Goal: Task Accomplishment & Management: Manage account settings

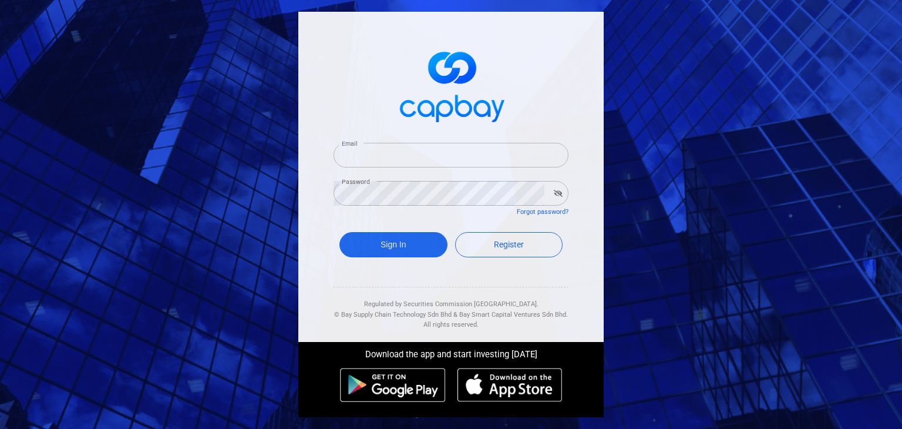
type input "[EMAIL_ADDRESS][DOMAIN_NAME]"
click at [399, 262] on div "Sign In Register" at bounding box center [450, 247] width 235 height 43
click at [395, 240] on button "Sign In" at bounding box center [393, 244] width 108 height 25
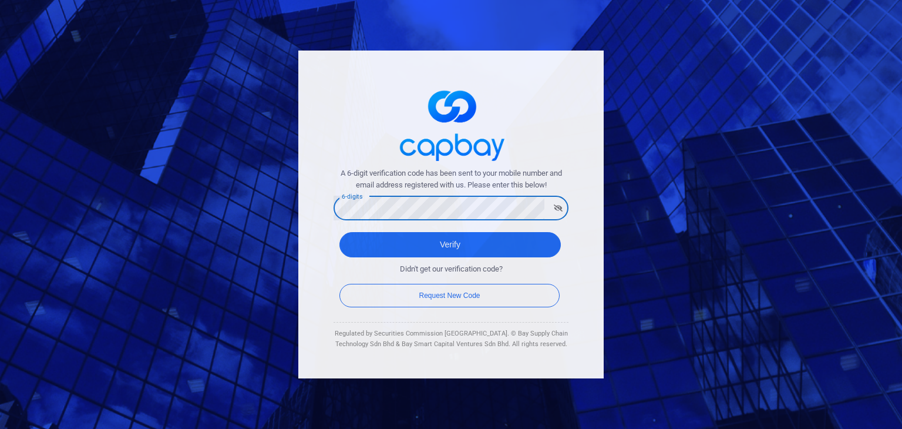
click at [339, 232] on button "Verify" at bounding box center [449, 244] width 221 height 25
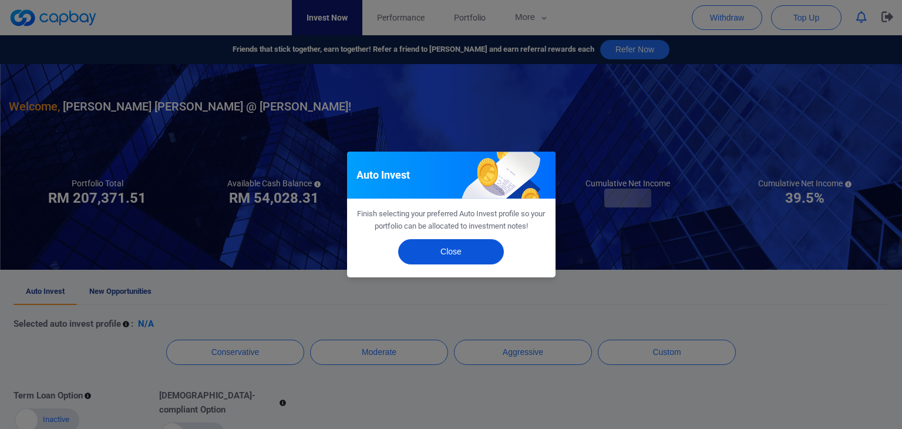
click at [481, 255] on button "Close" at bounding box center [451, 251] width 106 height 25
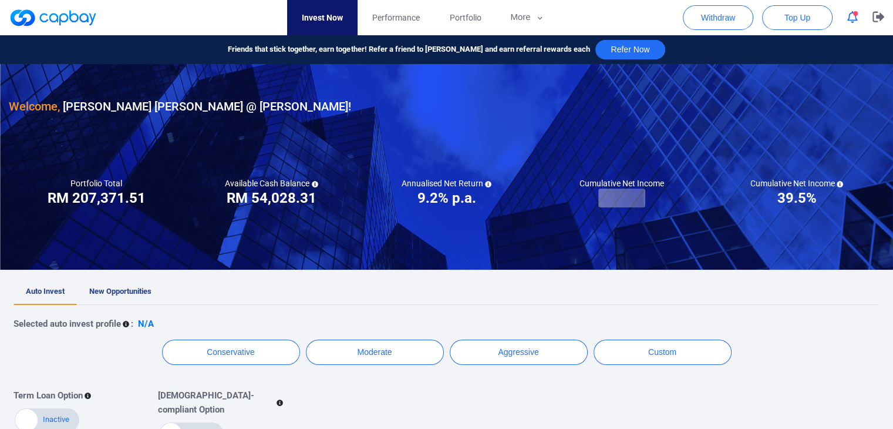
click at [89, 288] on span "New Opportunities" at bounding box center [120, 291] width 62 height 9
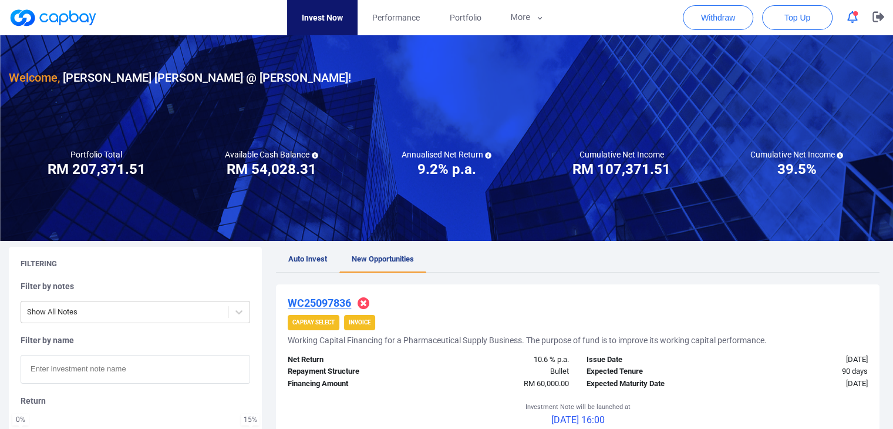
scroll to position [235, 0]
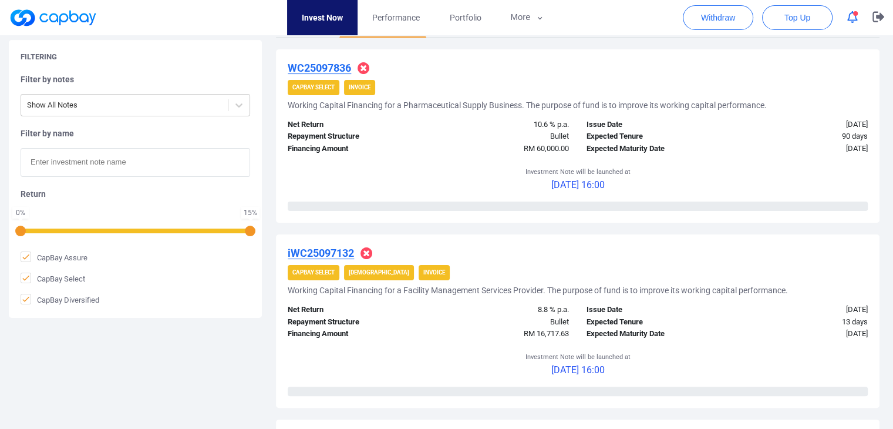
click at [338, 67] on u "WC25097836" at bounding box center [319, 68] width 63 height 12
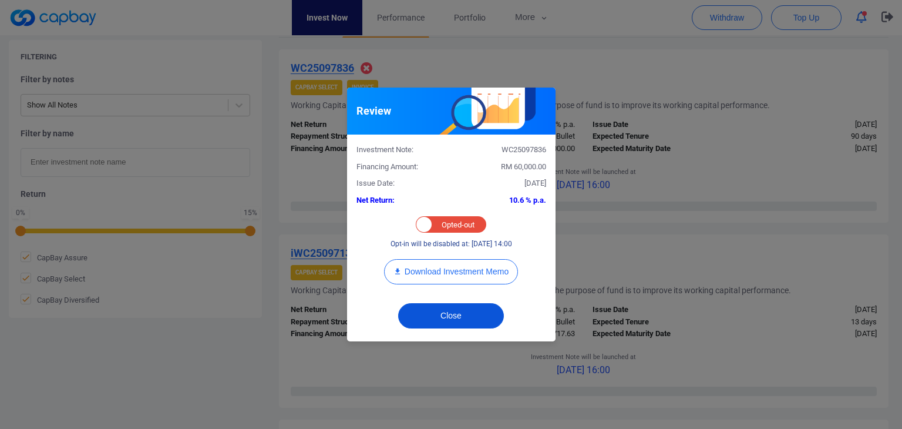
click at [437, 311] on button "Close" at bounding box center [451, 315] width 106 height 25
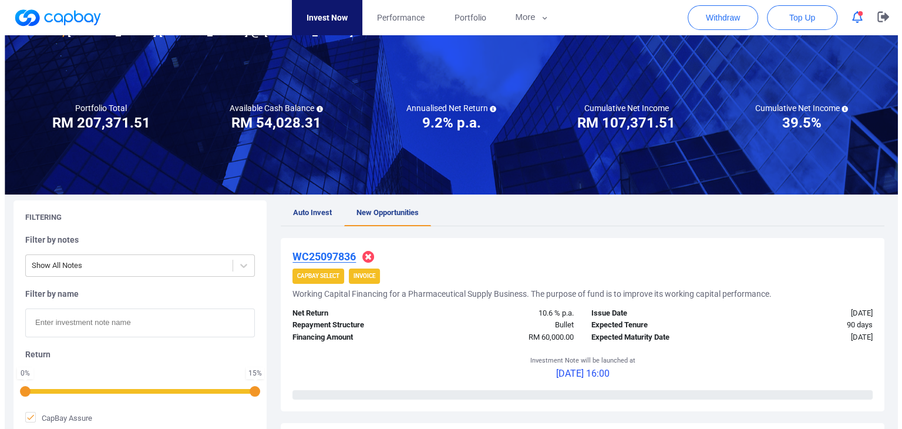
scroll to position [0, 0]
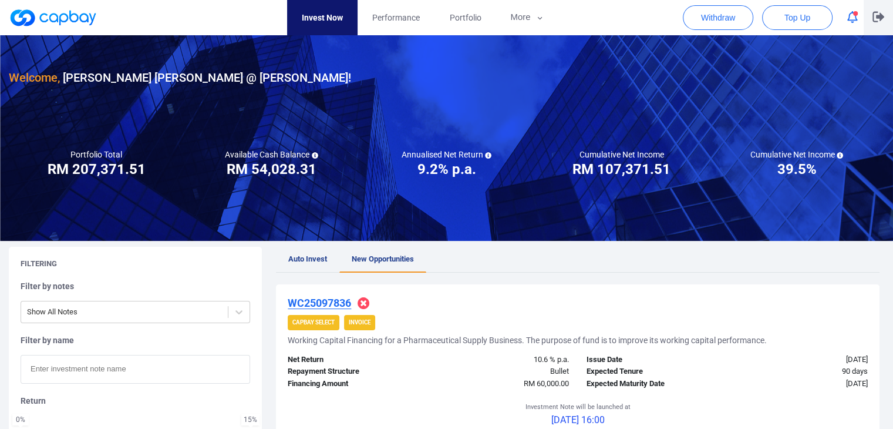
click at [870, 15] on button "button" at bounding box center [878, 17] width 29 height 35
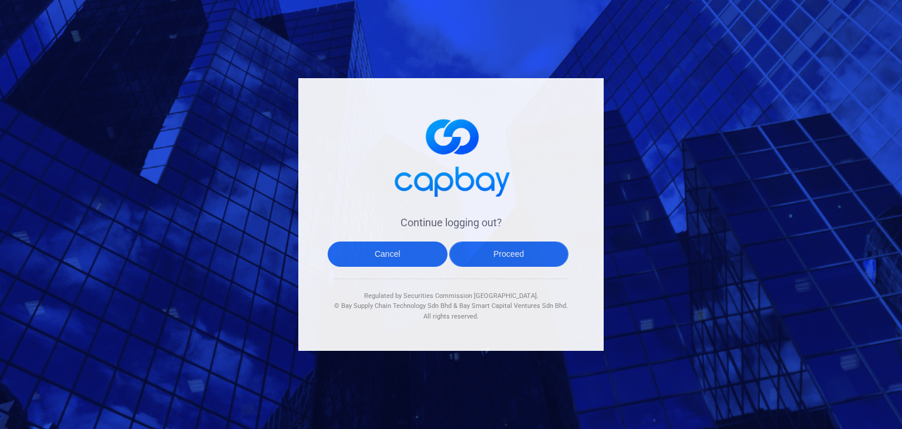
click at [522, 245] on button "Proceed" at bounding box center [509, 253] width 120 height 25
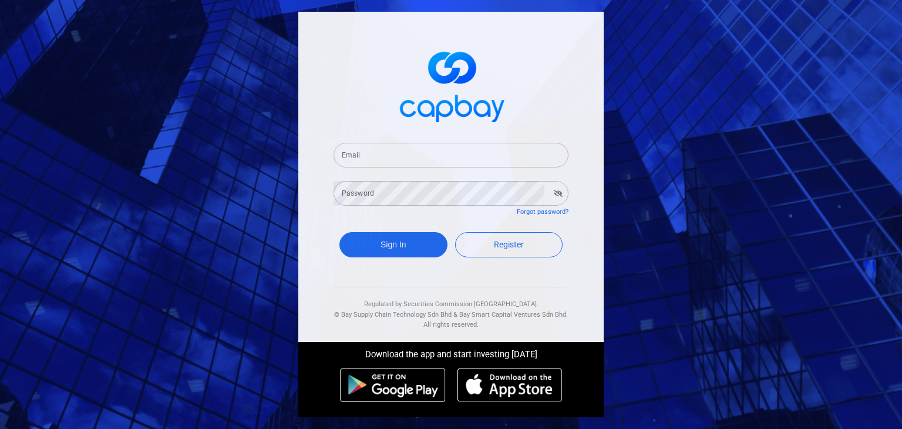
type input "[EMAIL_ADDRESS][DOMAIN_NAME]"
